Goal: Information Seeking & Learning: Compare options

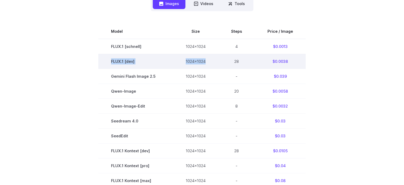
copy tr "FLUX.1 [dev] 1024x1024"
drag, startPoint x: 110, startPoint y: 59, endPoint x: 208, endPoint y: 57, distance: 97.5
click at [208, 57] on tr "FLUX.1 [dev] 1024x1024 28 $0.0038" at bounding box center [201, 61] width 207 height 15
copy td "$0.0038"
drag, startPoint x: 295, startPoint y: 61, endPoint x: 268, endPoint y: 59, distance: 27.7
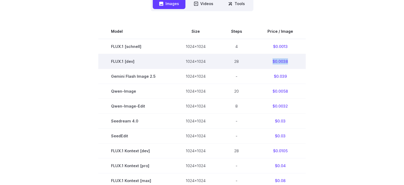
click at [268, 59] on td "$0.0038" at bounding box center [280, 61] width 51 height 15
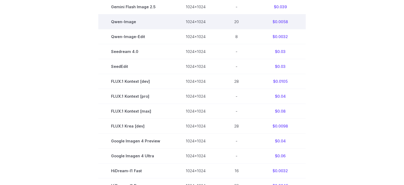
scroll to position [226, 0]
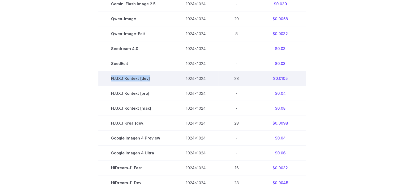
drag, startPoint x: 112, startPoint y: 79, endPoint x: 154, endPoint y: 79, distance: 42.8
click at [154, 79] on td "FLUX.1 Kontext [dev]" at bounding box center [135, 78] width 75 height 15
copy td "FLUX.1 Kontext [dev]"
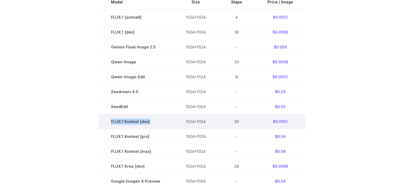
scroll to position [185, 0]
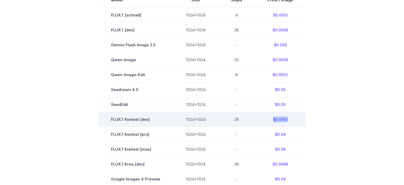
copy td "$0.0105"
drag, startPoint x: 296, startPoint y: 116, endPoint x: 272, endPoint y: 120, distance: 25.1
click at [272, 120] on td "$0.0105" at bounding box center [280, 119] width 51 height 15
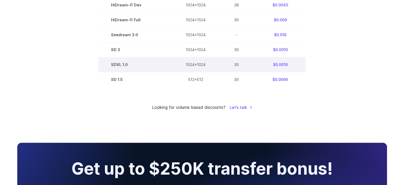
scroll to position [292, 0]
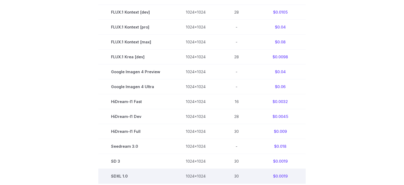
click at [254, 67] on td "-" at bounding box center [236, 71] width 36 height 15
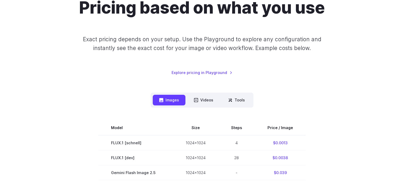
scroll to position [57, 0]
click at [230, 99] on icon at bounding box center [230, 100] width 4 height 4
click at [237, 101] on button "Tools" at bounding box center [236, 100] width 29 height 10
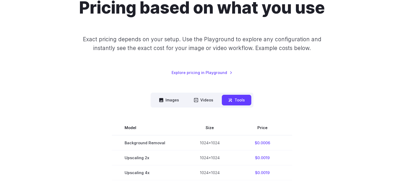
scroll to position [112, 0]
